Goal: Task Accomplishment & Management: Manage account settings

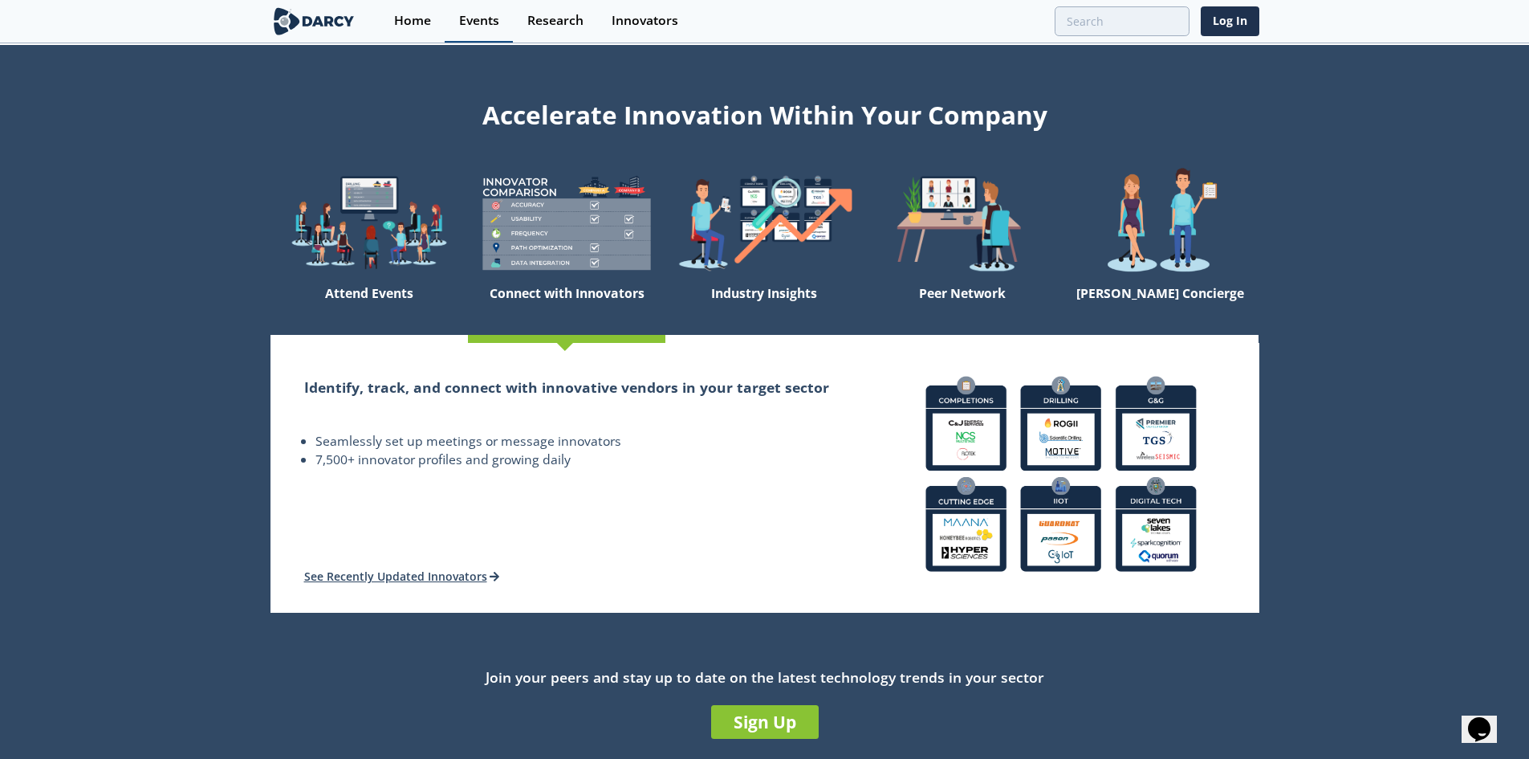
click at [474, 20] on div "Events" at bounding box center [479, 20] width 40 height 13
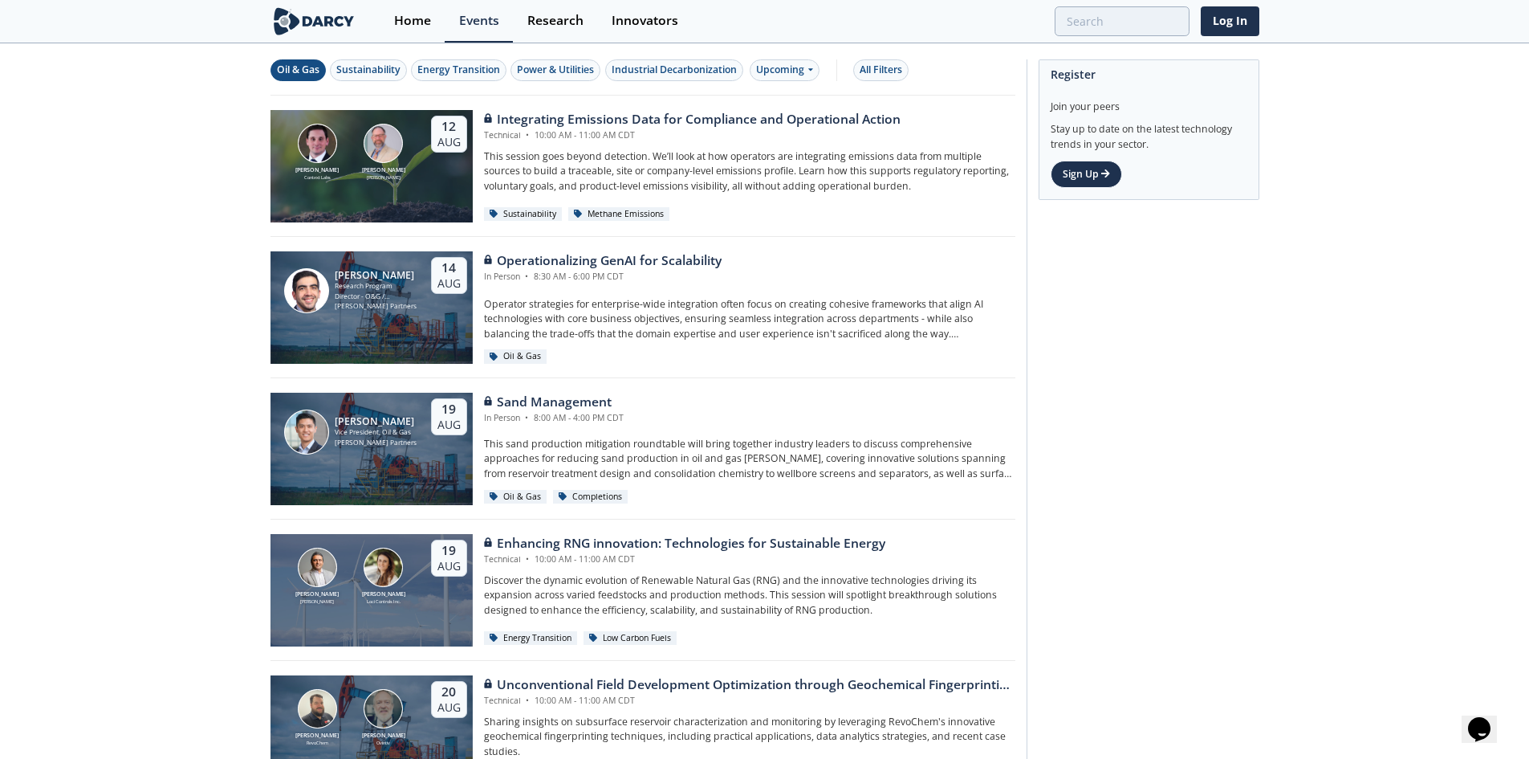
click at [295, 69] on div "Oil & Gas" at bounding box center [298, 70] width 43 height 14
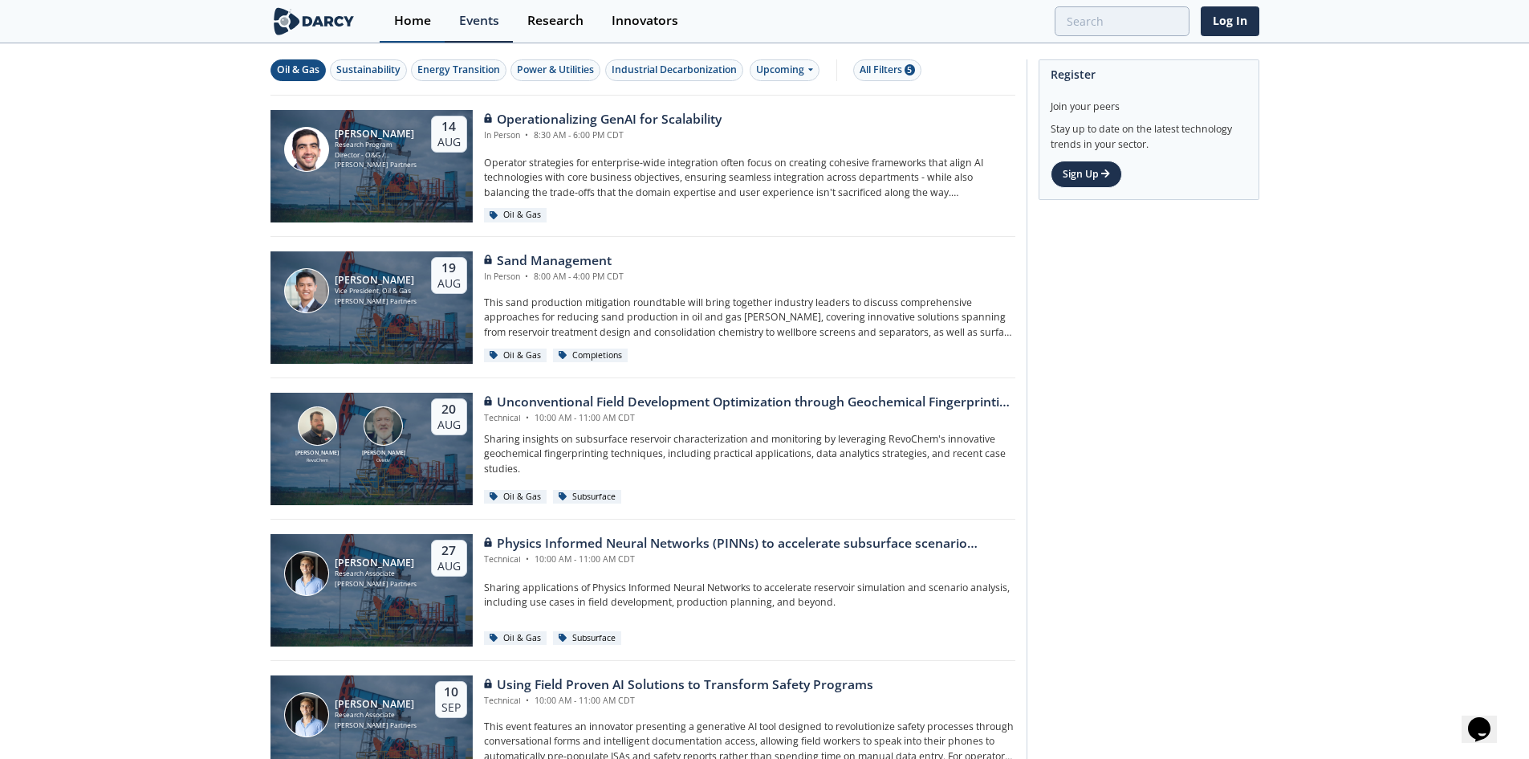
click at [425, 18] on div "Home" at bounding box center [412, 20] width 37 height 13
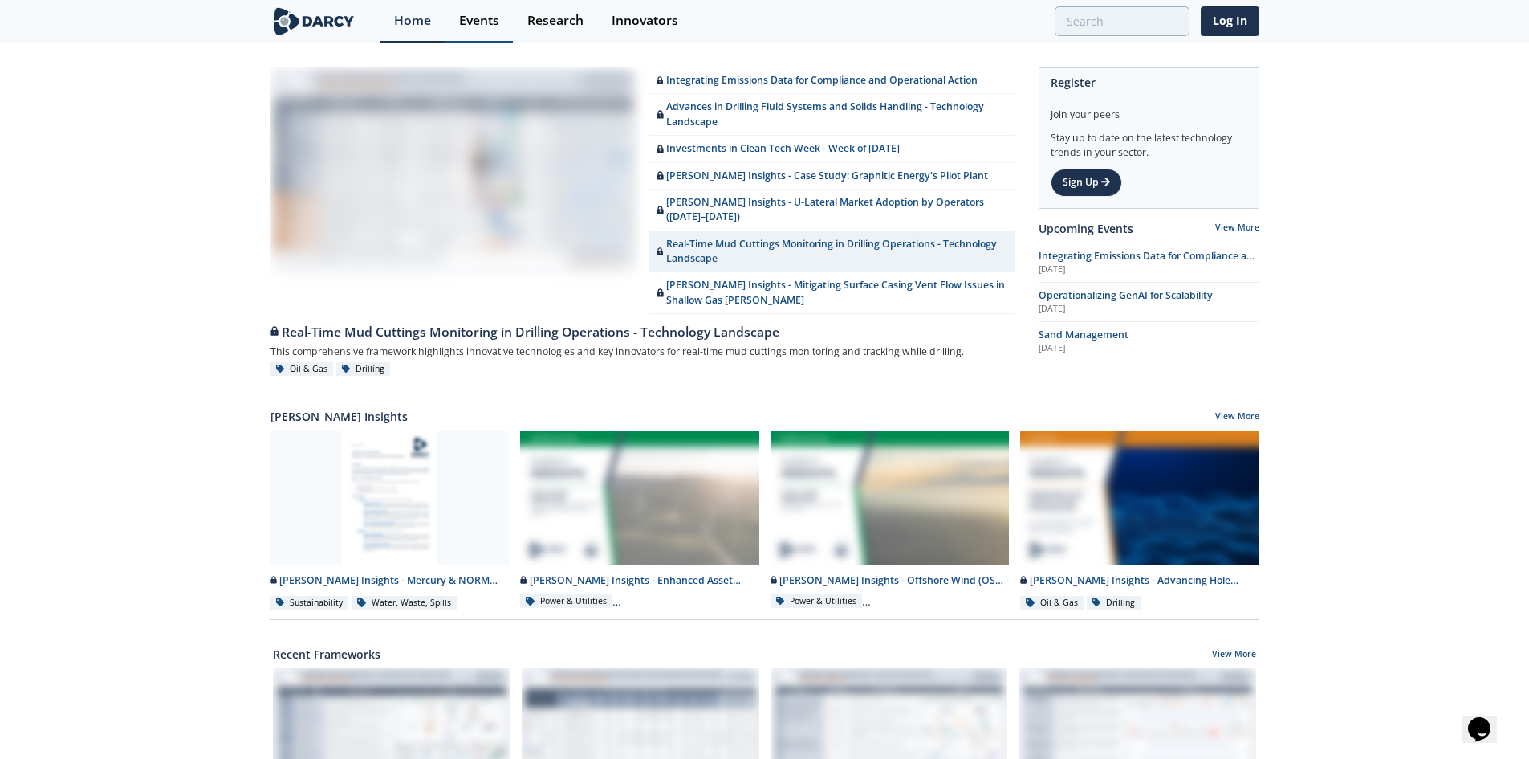
click at [467, 15] on div "Events" at bounding box center [479, 20] width 40 height 13
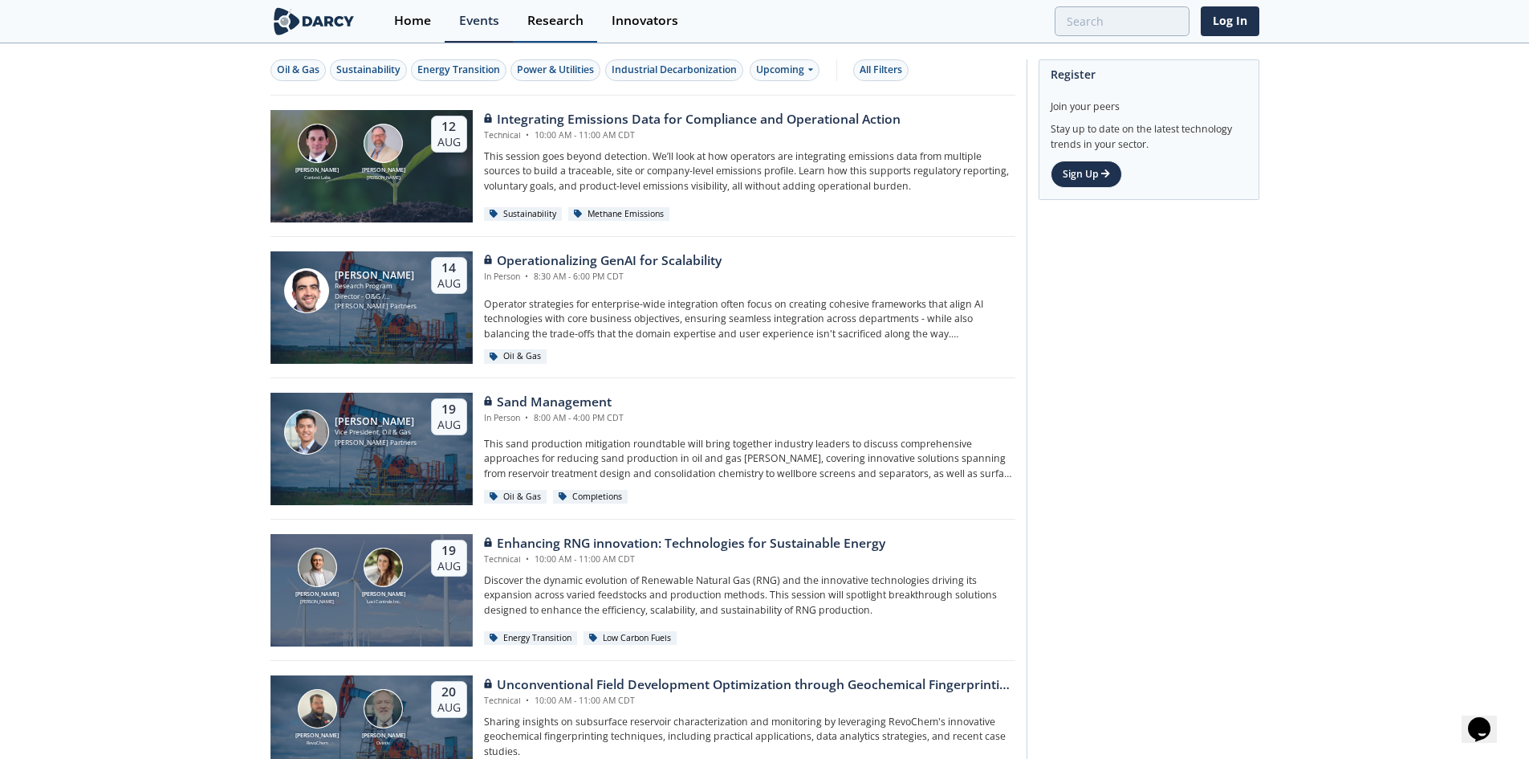
click at [560, 14] on div "Research" at bounding box center [555, 20] width 56 height 13
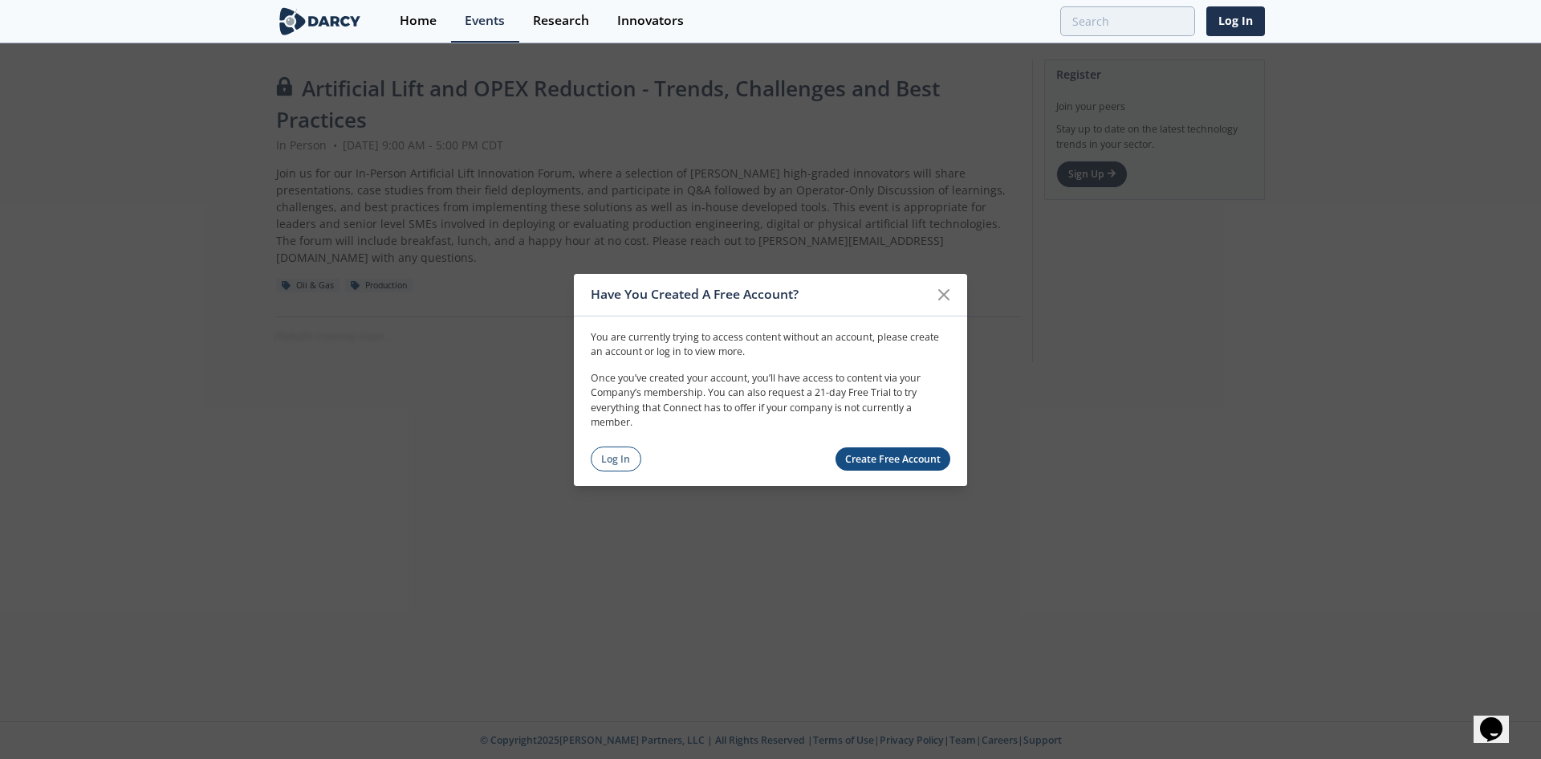
click at [920, 460] on link "Create Free Account" at bounding box center [894, 458] width 116 height 23
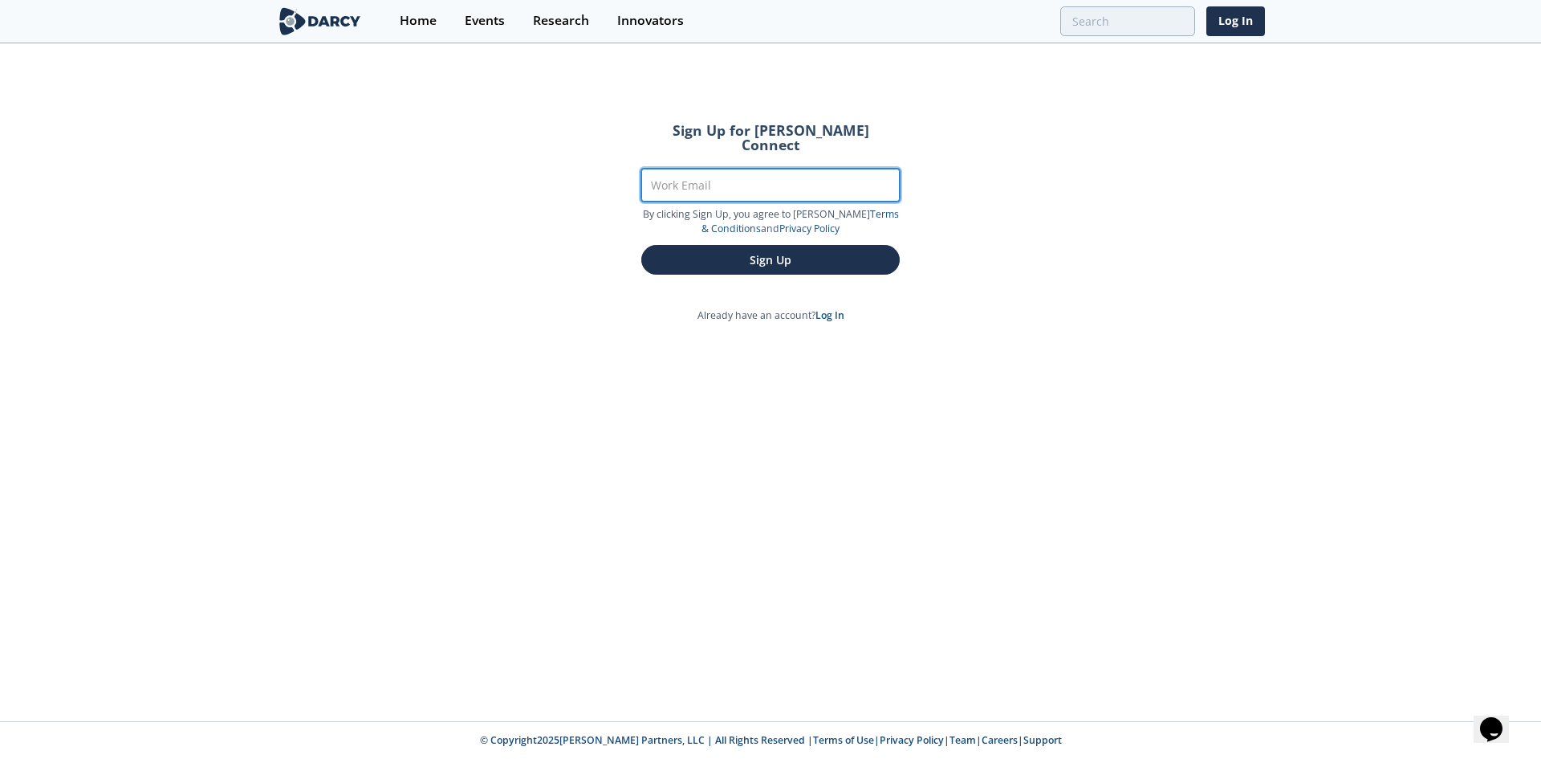
click at [763, 179] on input "Work Email" at bounding box center [770, 185] width 259 height 33
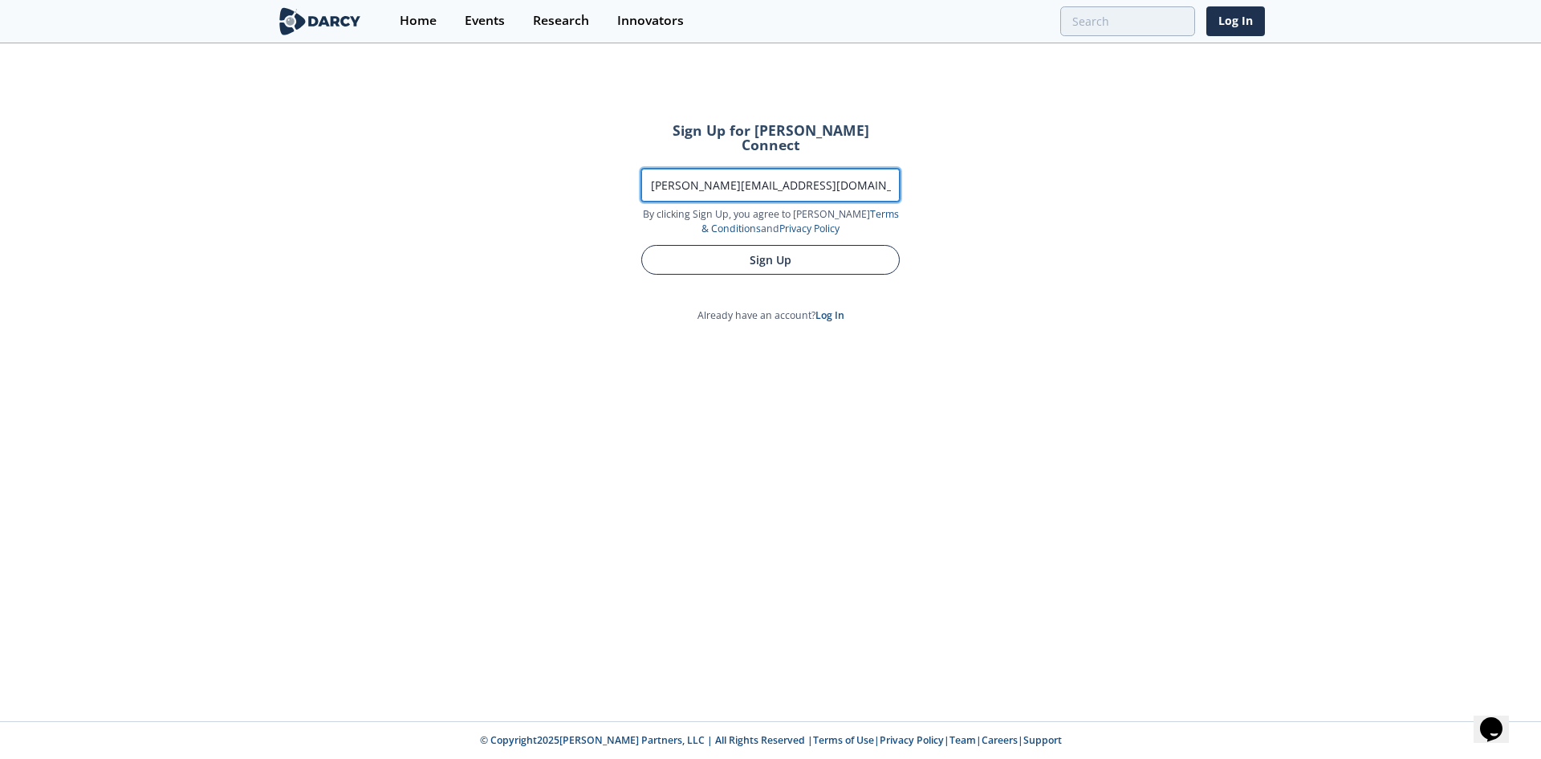
type input "[PERSON_NAME][EMAIL_ADDRESS][DOMAIN_NAME]"
click at [784, 245] on button "Sign Up" at bounding box center [770, 260] width 259 height 30
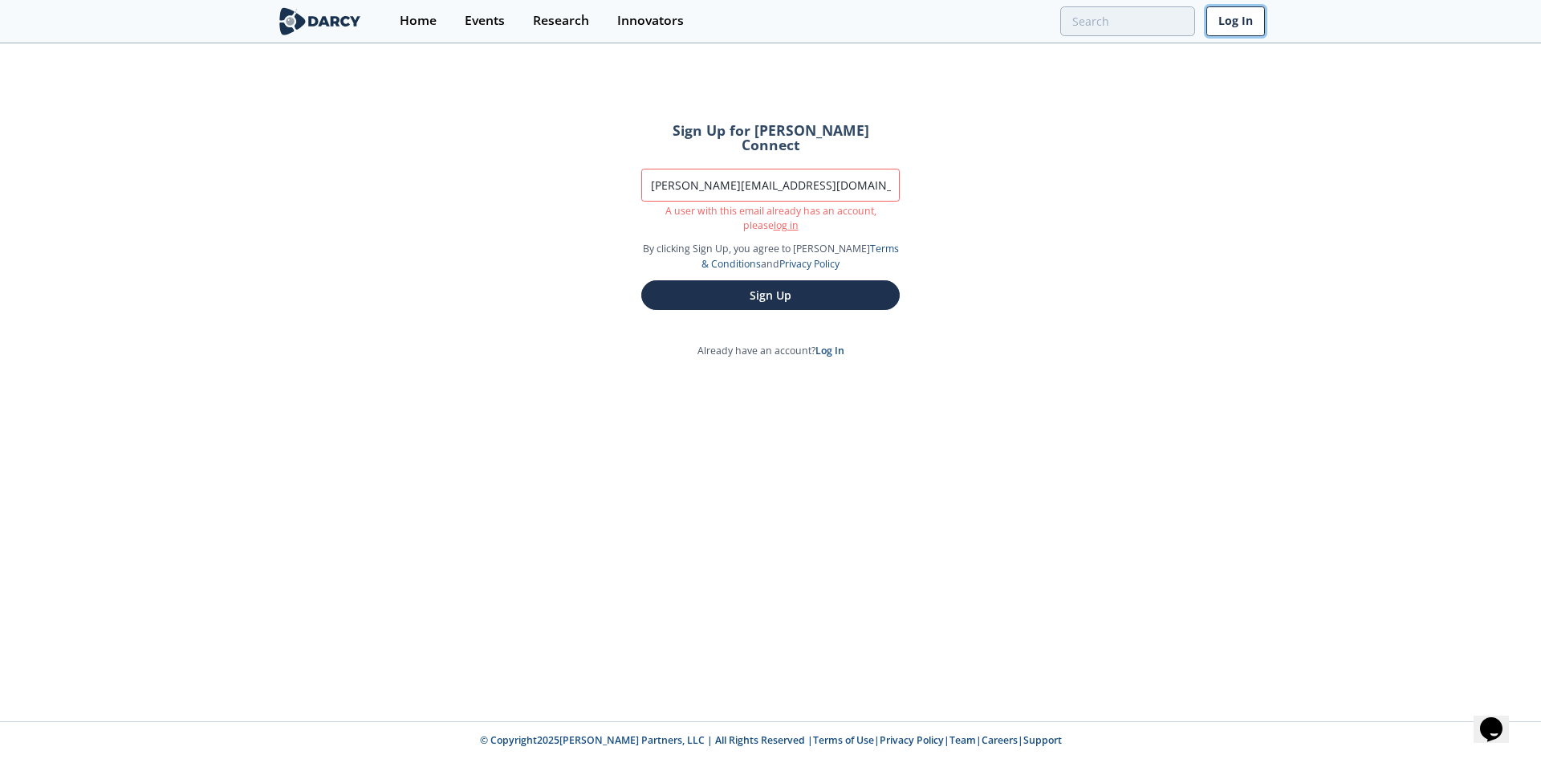
click at [1236, 18] on link "Log In" at bounding box center [1236, 21] width 59 height 30
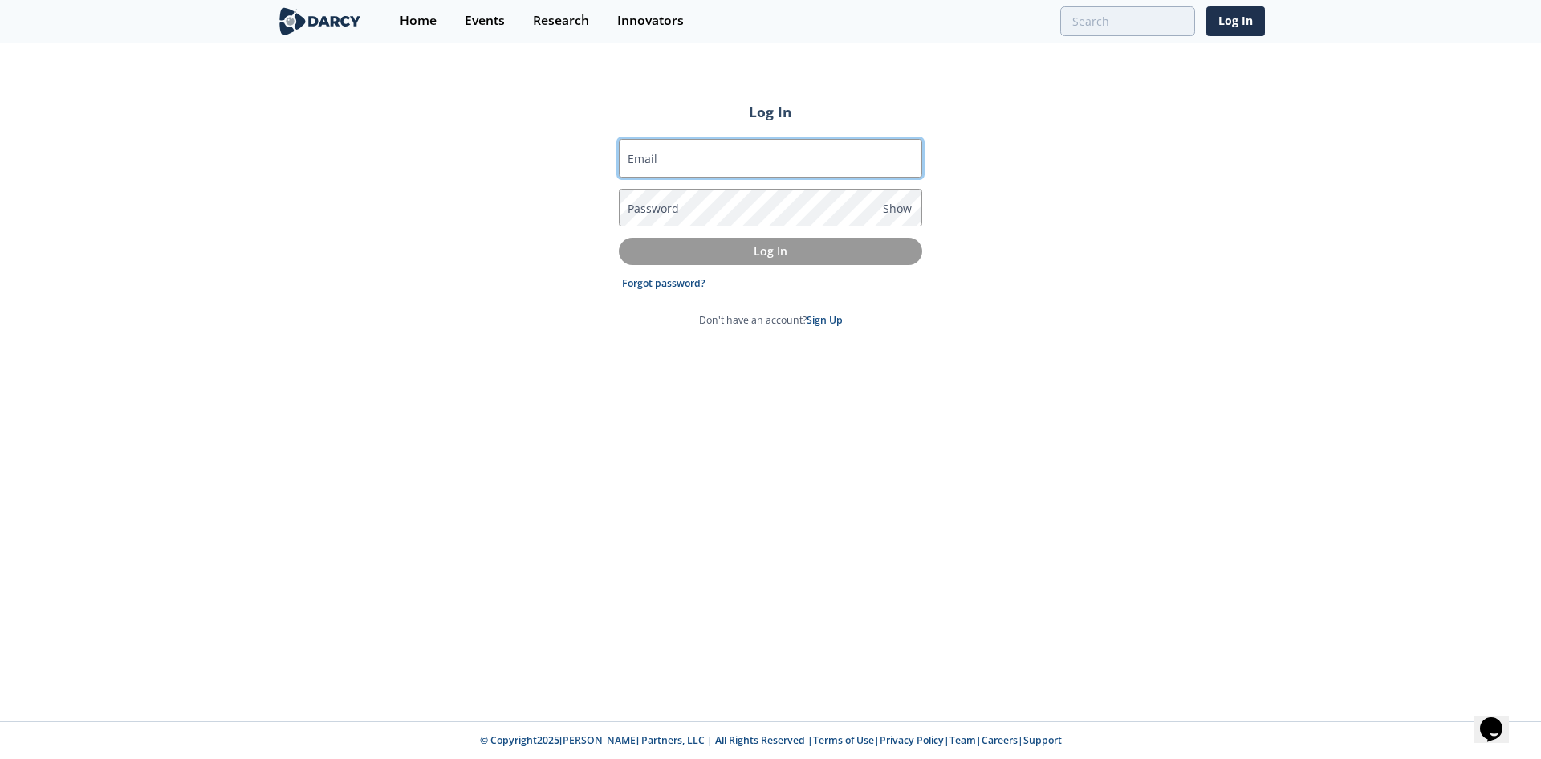
click at [665, 167] on input "Email" at bounding box center [770, 158] width 303 height 39
type input "[PERSON_NAME][EMAIL_ADDRESS][DOMAIN_NAME]"
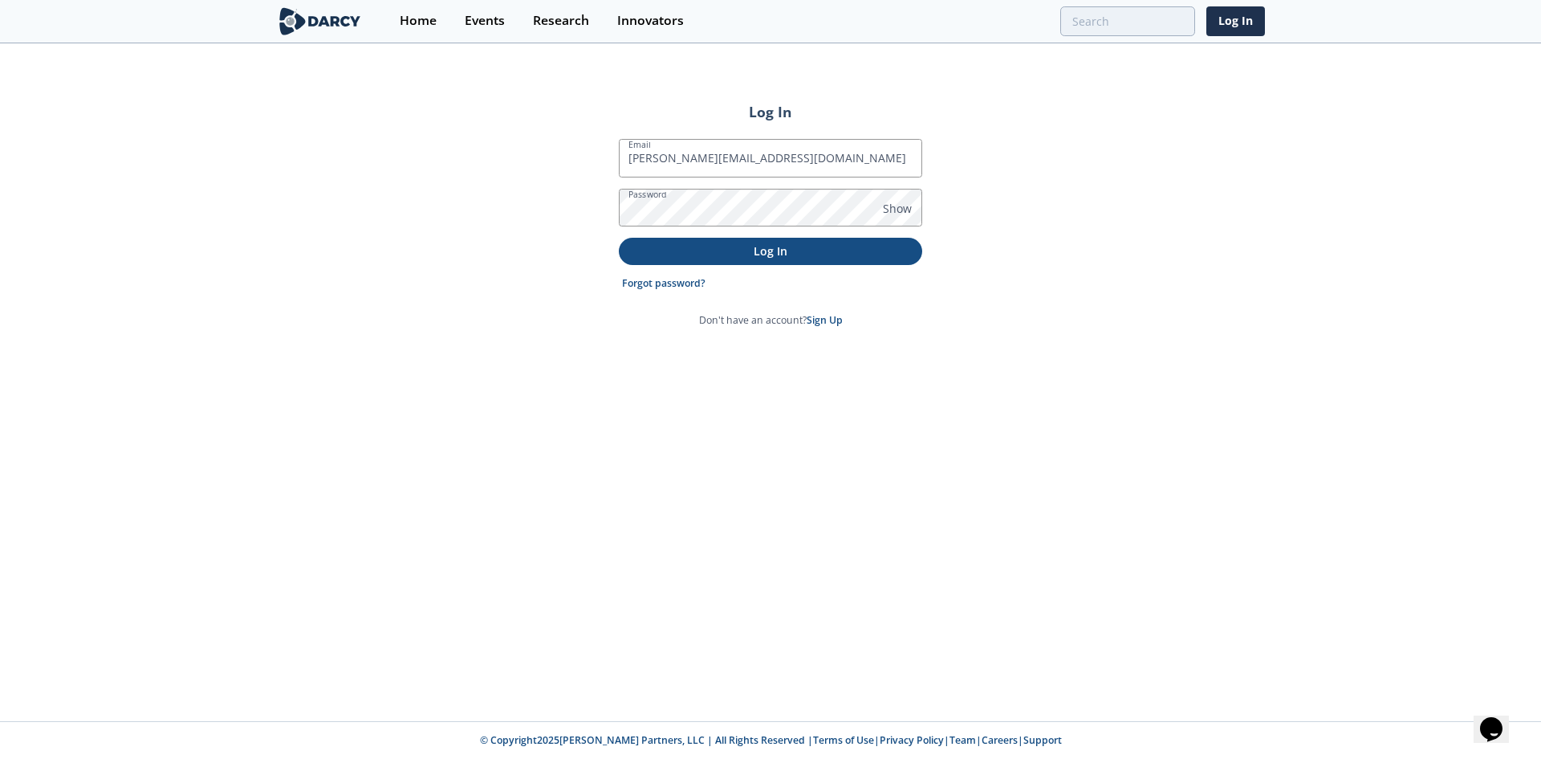
click at [771, 254] on p "Log In" at bounding box center [770, 250] width 281 height 17
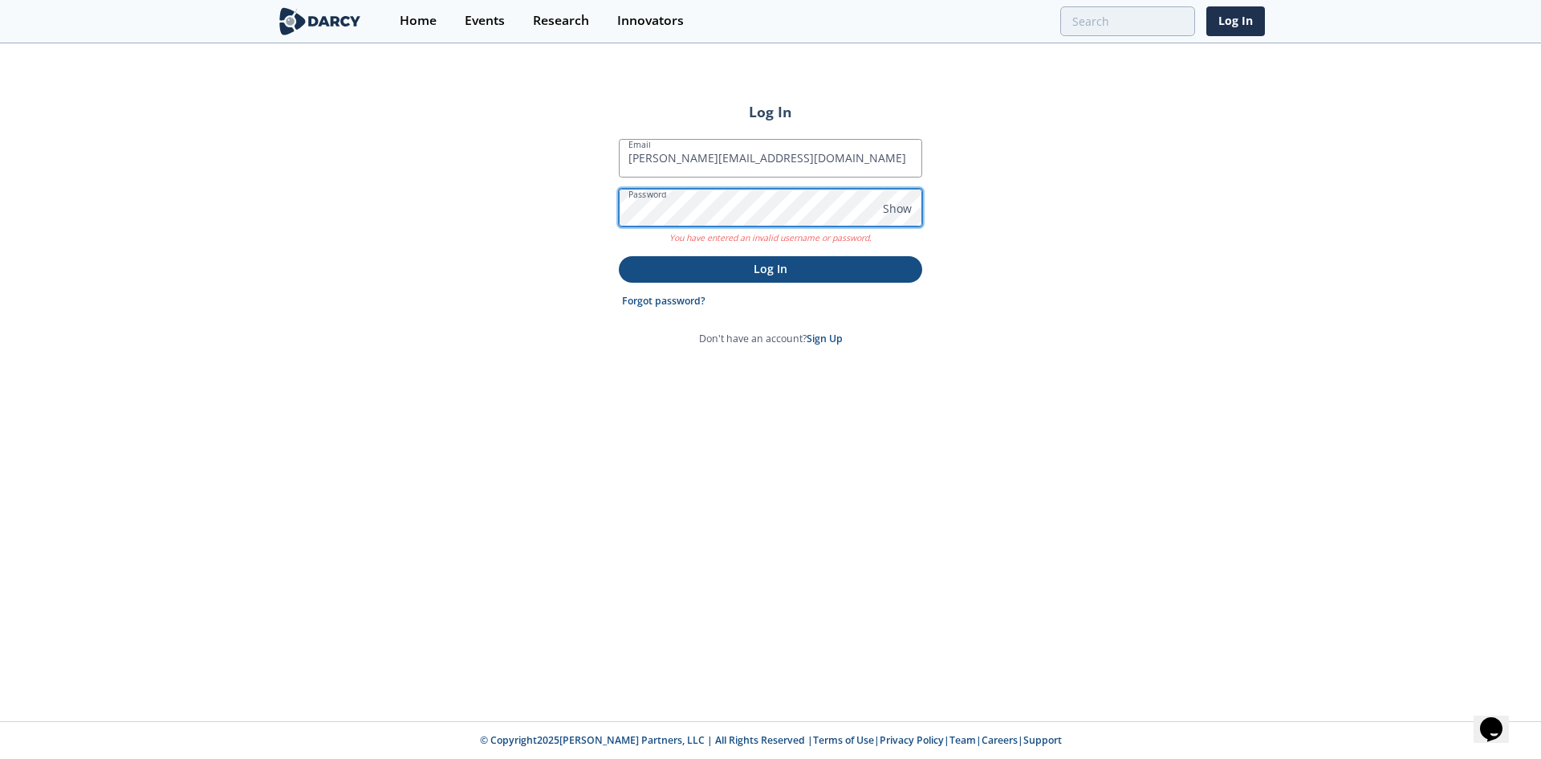
click at [491, 210] on div "Log In Email [PERSON_NAME][EMAIL_ADDRESS][DOMAIN_NAME] Password Show You have e…" at bounding box center [770, 383] width 1541 height 676
click at [619, 256] on button "Log In" at bounding box center [770, 269] width 303 height 26
click at [684, 302] on link "Forgot password?" at bounding box center [663, 301] width 83 height 14
